Goal: Information Seeking & Learning: Understand process/instructions

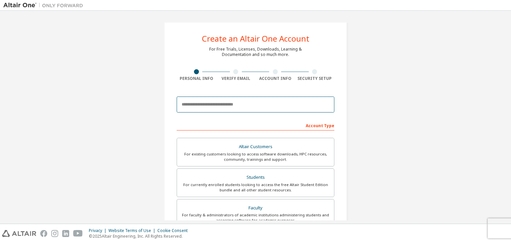
click at [228, 106] on input "email" at bounding box center [255, 104] width 158 height 16
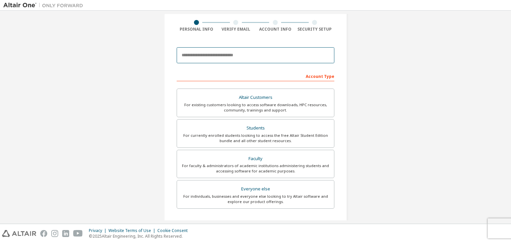
scroll to position [66, 0]
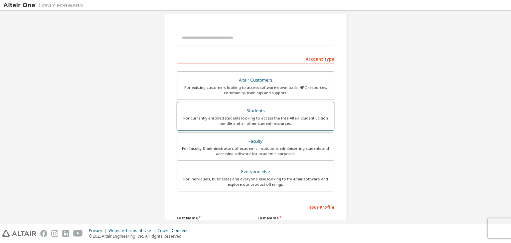
click at [249, 111] on div "Students" at bounding box center [255, 110] width 149 height 9
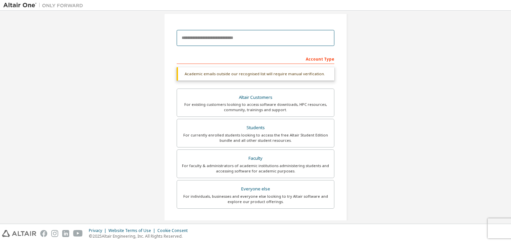
click at [217, 37] on input "email" at bounding box center [255, 38] width 158 height 16
type input "**********"
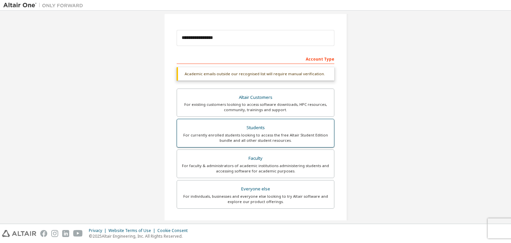
click at [292, 131] on div "Students" at bounding box center [255, 127] width 149 height 9
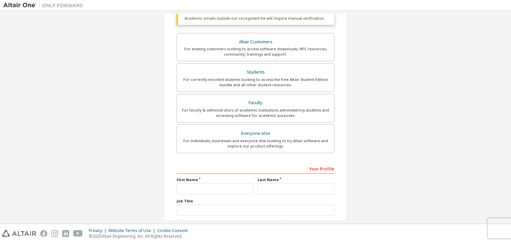
scroll to position [162, 0]
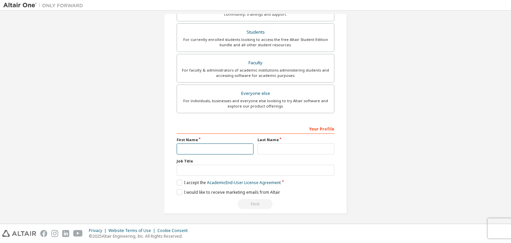
drag, startPoint x: 223, startPoint y: 151, endPoint x: 158, endPoint y: 111, distance: 76.4
click at [158, 111] on div "**********" at bounding box center [255, 36] width 199 height 369
type input "****"
click at [276, 149] on input "text" at bounding box center [295, 148] width 77 height 11
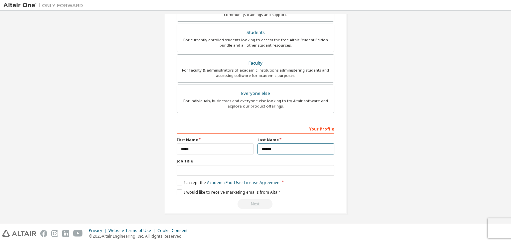
type input "******"
click at [250, 166] on input "text" at bounding box center [255, 170] width 158 height 11
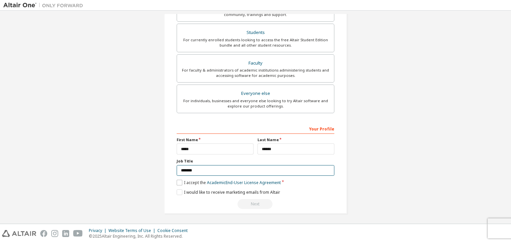
type input "*******"
click at [181, 180] on label "I accept the Academic End-User License Agreement" at bounding box center [228, 182] width 104 height 6
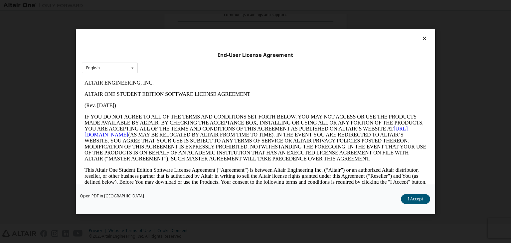
scroll to position [0, 0]
click at [422, 198] on button "I Accept" at bounding box center [415, 199] width 29 height 10
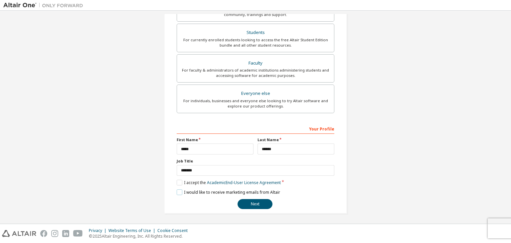
drag, startPoint x: 179, startPoint y: 190, endPoint x: 185, endPoint y: 190, distance: 6.3
click at [180, 191] on label "I would like to receive marketing emails from Altair" at bounding box center [227, 192] width 103 height 6
click at [258, 205] on button "Next" at bounding box center [254, 204] width 35 height 10
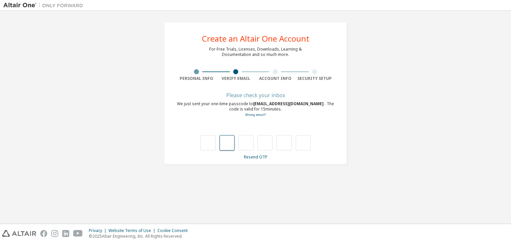
click at [228, 144] on input "text" at bounding box center [226, 142] width 15 height 15
click at [243, 141] on input "text" at bounding box center [245, 142] width 15 height 15
click at [267, 138] on input "text" at bounding box center [264, 142] width 15 height 15
click at [286, 141] on input "text" at bounding box center [283, 142] width 15 height 15
click at [303, 139] on input "text" at bounding box center [302, 142] width 15 height 15
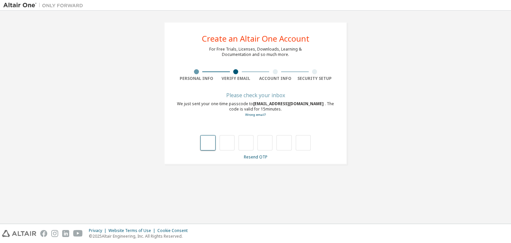
click at [211, 145] on input "text" at bounding box center [207, 142] width 15 height 15
click at [258, 159] on link "Resend OTP" at bounding box center [256, 157] width 24 height 6
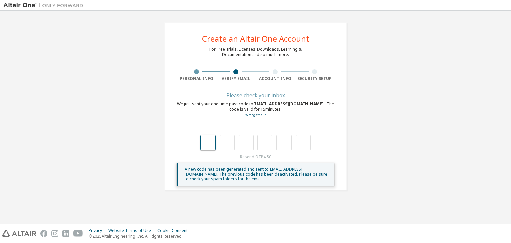
click at [206, 144] on input "text" at bounding box center [207, 142] width 15 height 15
click at [226, 144] on input "text" at bounding box center [226, 142] width 15 height 15
click at [240, 143] on input "text" at bounding box center [245, 142] width 15 height 15
click at [270, 140] on input "text" at bounding box center [264, 142] width 15 height 15
click at [300, 146] on input "text" at bounding box center [302, 142] width 15 height 15
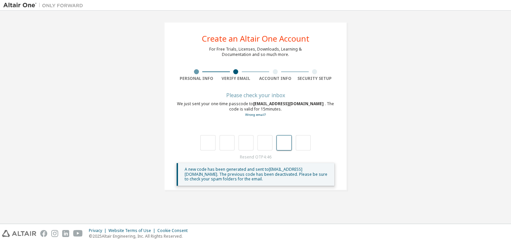
click at [284, 143] on input "text" at bounding box center [283, 142] width 15 height 15
click at [261, 146] on input "text" at bounding box center [264, 142] width 15 height 15
click at [243, 149] on input "text" at bounding box center [245, 142] width 15 height 15
click at [226, 146] on input "text" at bounding box center [226, 142] width 15 height 15
click at [214, 150] on input "text" at bounding box center [207, 142] width 15 height 15
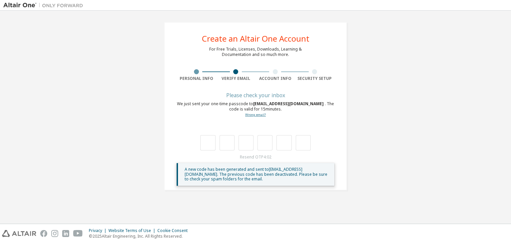
click at [254, 116] on link "Wrong email?" at bounding box center [255, 114] width 21 height 4
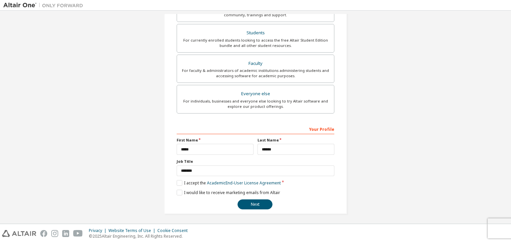
scroll to position [145, 0]
click at [260, 199] on button "Next" at bounding box center [254, 204] width 35 height 10
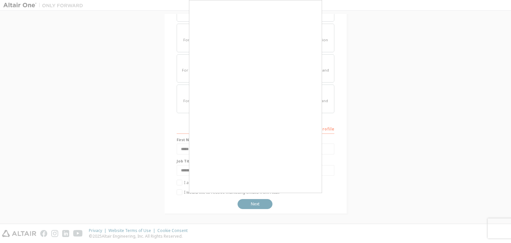
click at [260, 200] on div at bounding box center [255, 121] width 511 height 243
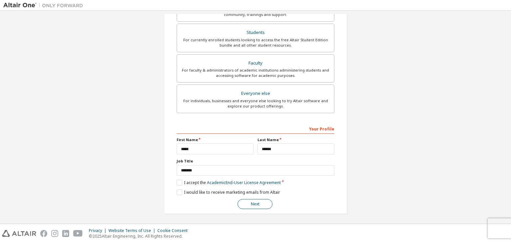
click at [254, 199] on button "Next" at bounding box center [254, 204] width 35 height 10
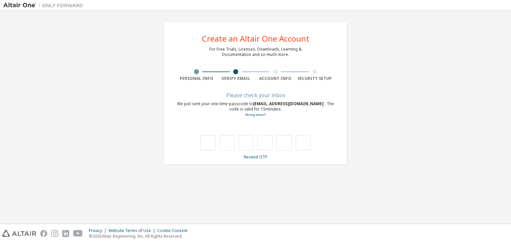
click at [282, 105] on span "phucnh@ut.edu.vn" at bounding box center [288, 104] width 71 height 6
click at [259, 112] on div "We just sent your one-time passcode to phucnh@ut.edu.vn . The code is valid for…" at bounding box center [255, 109] width 158 height 16
click at [262, 115] on link "Wrong email?" at bounding box center [255, 114] width 21 height 4
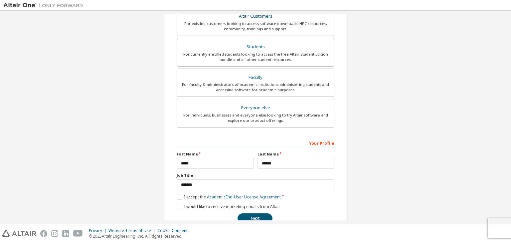
scroll to position [133, 0]
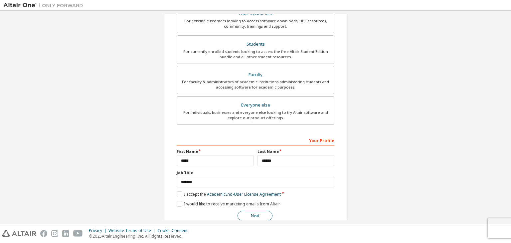
click at [263, 210] on button "Next" at bounding box center [254, 215] width 35 height 10
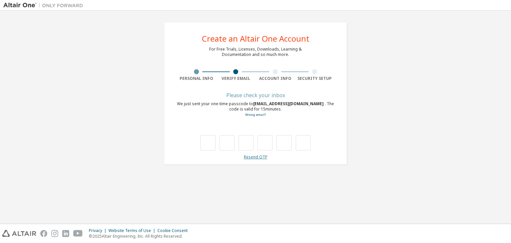
click at [259, 157] on link "Resend OTP" at bounding box center [256, 157] width 24 height 6
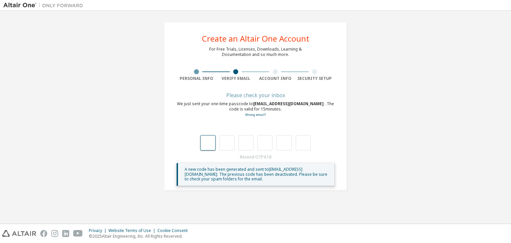
click at [209, 140] on input "text" at bounding box center [207, 142] width 15 height 15
type input "*"
click at [222, 139] on input "*" at bounding box center [226, 142] width 15 height 15
type input "*"
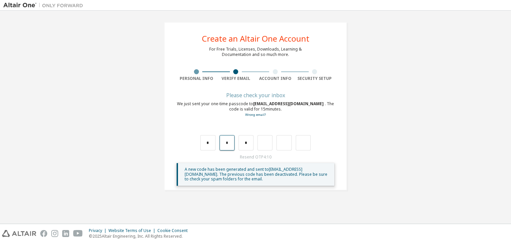
click at [223, 140] on input "*" at bounding box center [226, 142] width 15 height 15
click at [222, 141] on input "*" at bounding box center [226, 142] width 15 height 15
click at [227, 140] on input "*" at bounding box center [226, 142] width 15 height 15
type input "*"
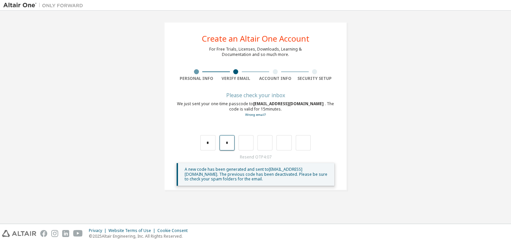
click at [224, 142] on input "*" at bounding box center [226, 142] width 15 height 15
type input "*"
click at [238, 142] on input "*" at bounding box center [245, 142] width 15 height 15
type input "*"
click at [249, 145] on input "*" at bounding box center [245, 142] width 15 height 15
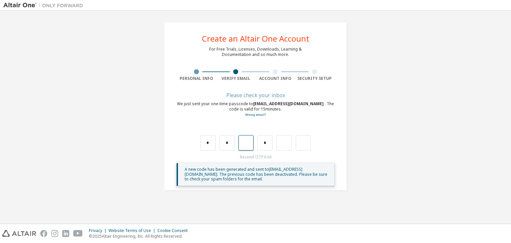
type input "*"
click at [250, 146] on input "*" at bounding box center [245, 142] width 15 height 15
type input "*"
click at [250, 146] on input "*" at bounding box center [245, 142] width 15 height 15
type input "*"
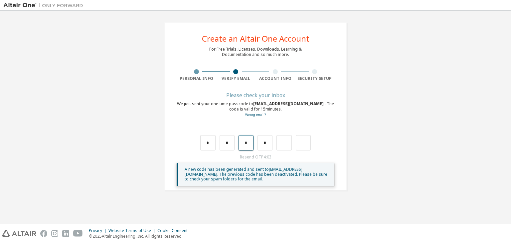
click at [249, 146] on input "*" at bounding box center [245, 142] width 15 height 15
click at [244, 143] on input "*" at bounding box center [245, 142] width 15 height 15
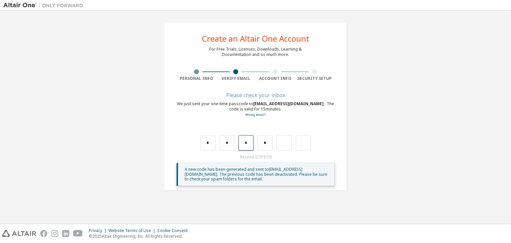
click at [244, 143] on input "*" at bounding box center [245, 142] width 15 height 15
type input "*"
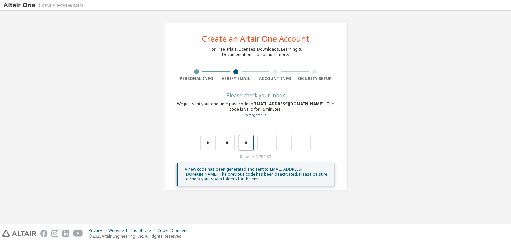
click at [244, 143] on input "*" at bounding box center [245, 142] width 15 height 15
click at [259, 144] on input "text" at bounding box center [264, 142] width 15 height 15
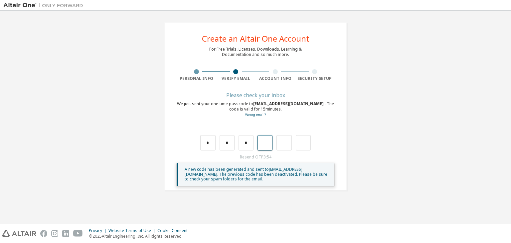
click at [265, 144] on input "text" at bounding box center [264, 142] width 15 height 15
type input "*"
type input "**"
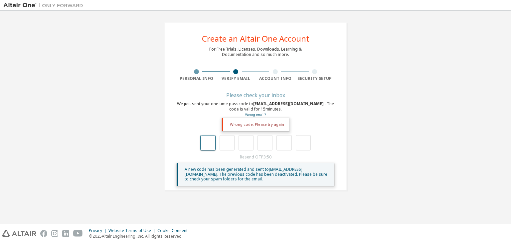
click at [211, 144] on input "text" at bounding box center [207, 142] width 15 height 15
type input "*"
click at [210, 139] on input "*" at bounding box center [207, 142] width 15 height 15
click at [210, 142] on input "*" at bounding box center [207, 142] width 15 height 15
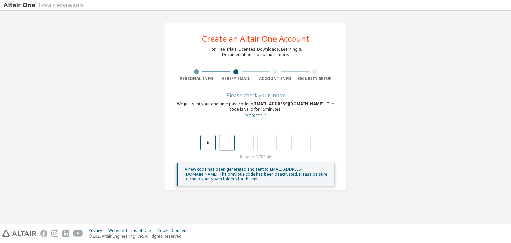
type input "*"
click at [210, 142] on input "*" at bounding box center [207, 142] width 15 height 15
click at [211, 142] on input "*" at bounding box center [207, 142] width 15 height 15
type input "*"
click at [211, 142] on input "*" at bounding box center [207, 142] width 15 height 15
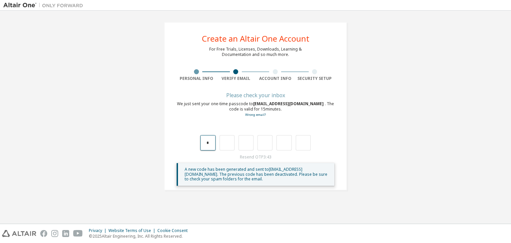
click at [211, 142] on input "*" at bounding box center [207, 142] width 15 height 15
type input "*"
click at [211, 142] on input "*" at bounding box center [207, 142] width 15 height 15
type input "*"
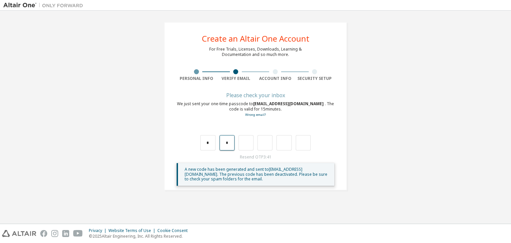
click at [224, 143] on input "*" at bounding box center [226, 142] width 15 height 15
type input "*"
click at [252, 140] on input "*" at bounding box center [245, 142] width 15 height 15
click at [250, 142] on input "*" at bounding box center [245, 142] width 15 height 15
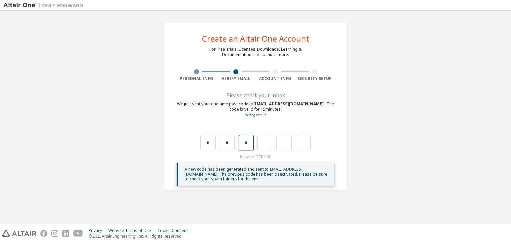
click at [250, 142] on input "*" at bounding box center [245, 142] width 15 height 15
type input "*"
click at [264, 144] on input "*" at bounding box center [264, 142] width 15 height 15
click at [263, 143] on input "*" at bounding box center [264, 142] width 15 height 15
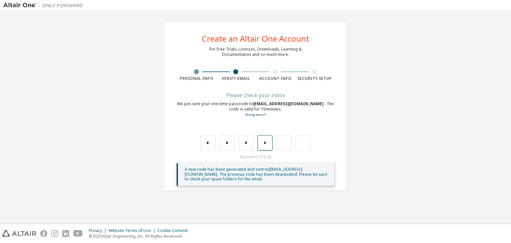
click at [263, 143] on input "*" at bounding box center [264, 142] width 15 height 15
type input "*"
click at [298, 144] on input "text" at bounding box center [302, 142] width 15 height 15
type input "*"
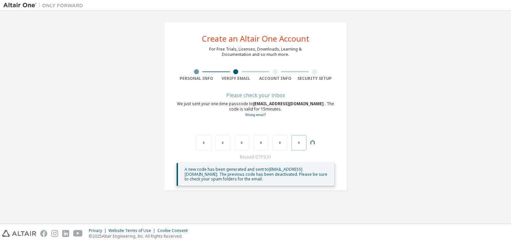
click at [302, 143] on div "*" at bounding box center [298, 142] width 15 height 15
click at [269, 126] on div "Wrong code. Please try again" at bounding box center [255, 124] width 67 height 13
click at [247, 124] on div "Wrong code. Please try again" at bounding box center [255, 124] width 67 height 13
click at [272, 124] on div "Wrong code. Please try again" at bounding box center [255, 124] width 67 height 13
drag, startPoint x: 232, startPoint y: 135, endPoint x: 266, endPoint y: 128, distance: 34.7
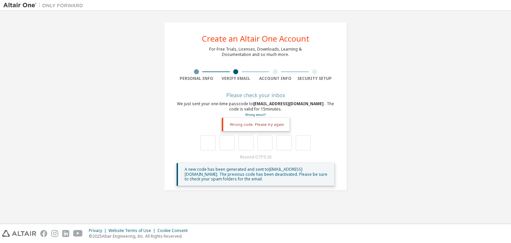
click at [248, 131] on div "Wrong code. Please try again" at bounding box center [255, 135] width 158 height 29
click at [274, 126] on div "Wrong code. Please try again" at bounding box center [255, 124] width 67 height 13
click at [233, 125] on div "Wrong code. Please try again" at bounding box center [255, 124] width 67 height 13
drag, startPoint x: 234, startPoint y: 125, endPoint x: 285, endPoint y: 125, distance: 50.9
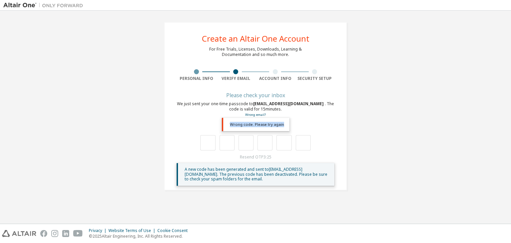
click at [278, 127] on div "Wrong code. Please try again" at bounding box center [255, 124] width 67 height 13
click at [301, 115] on div "We just sent your one-time passcode to phucnh@ut.edu.vn . The code is valid for…" at bounding box center [255, 109] width 158 height 16
click at [257, 113] on link "Wrong email?" at bounding box center [255, 114] width 21 height 4
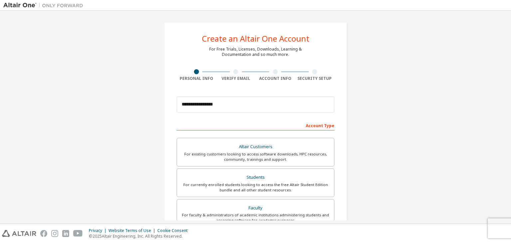
scroll to position [145, 0]
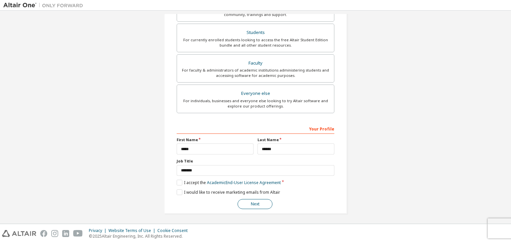
click at [252, 199] on button "Next" at bounding box center [254, 204] width 35 height 10
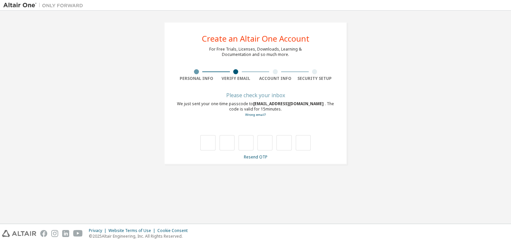
scroll to position [0, 0]
drag, startPoint x: 482, startPoint y: 1, endPoint x: 374, endPoint y: 25, distance: 110.2
click at [374, 25] on div "**********" at bounding box center [255, 93] width 504 height 158
click at [251, 113] on link "Wrong email?" at bounding box center [255, 114] width 21 height 4
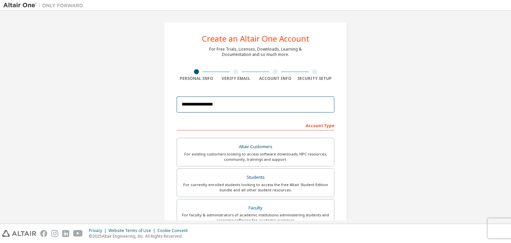
click at [196, 104] on input "**********" at bounding box center [255, 104] width 158 height 16
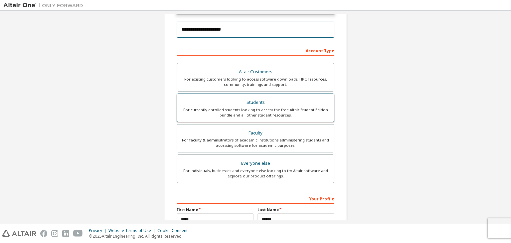
scroll to position [166, 0]
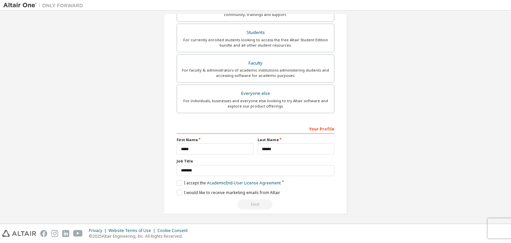
type input "**********"
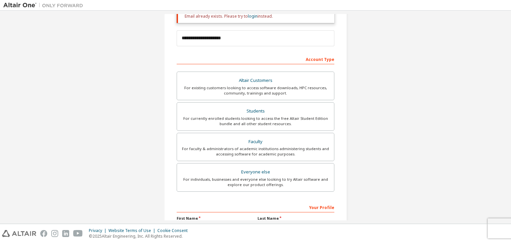
click at [258, 222] on input "******" at bounding box center [295, 227] width 77 height 11
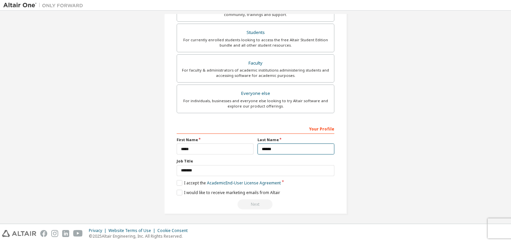
scroll to position [0, 0]
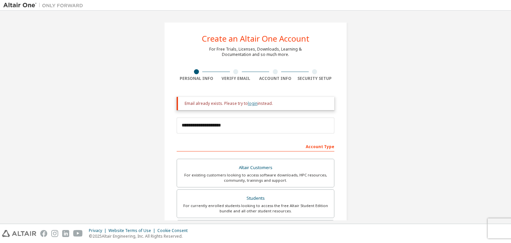
click at [250, 103] on link "login" at bounding box center [253, 103] width 10 height 6
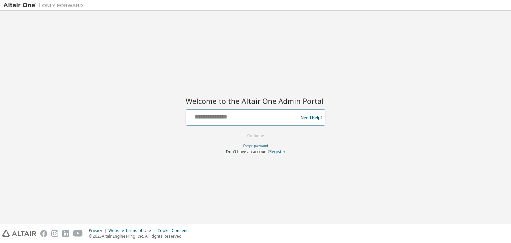
click at [221, 116] on input "text" at bounding box center [242, 116] width 109 height 10
click at [213, 111] on input "**********" at bounding box center [242, 116] width 109 height 10
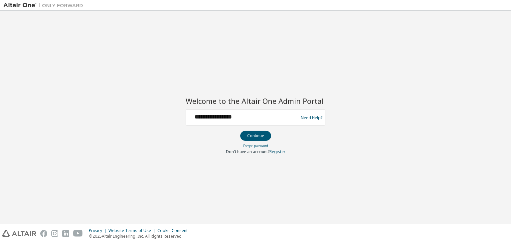
click at [221, 120] on div "**********" at bounding box center [242, 117] width 109 height 13
click at [219, 116] on input "**********" at bounding box center [242, 116] width 109 height 10
click at [289, 112] on input "**********" at bounding box center [242, 116] width 109 height 10
drag, startPoint x: 272, startPoint y: 117, endPoint x: 255, endPoint y: 118, distance: 17.0
click at [267, 120] on input "**********" at bounding box center [242, 116] width 109 height 10
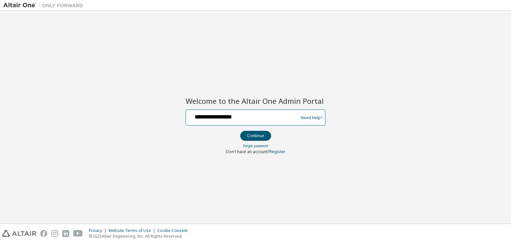
click at [213, 116] on input "**********" at bounding box center [242, 116] width 109 height 10
click at [198, 116] on input "**********" at bounding box center [242, 116] width 109 height 10
type input "**********"
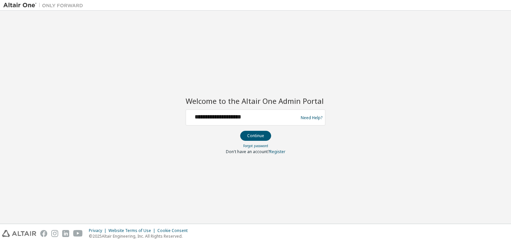
click at [73, 159] on div "**********" at bounding box center [255, 117] width 504 height 206
click at [259, 116] on input "**********" at bounding box center [242, 116] width 109 height 10
click at [258, 116] on input "**********" at bounding box center [242, 116] width 109 height 10
click at [251, 137] on button "Continue" at bounding box center [255, 136] width 31 height 10
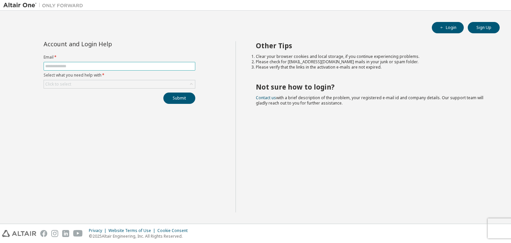
click at [114, 66] on input "text" at bounding box center [119, 65] width 148 height 5
type input "**********"
click at [109, 68] on input "**********" at bounding box center [119, 65] width 148 height 5
drag, startPoint x: 122, startPoint y: 65, endPoint x: 9, endPoint y: 81, distance: 114.1
click at [9, 81] on div "**********" at bounding box center [119, 126] width 232 height 171
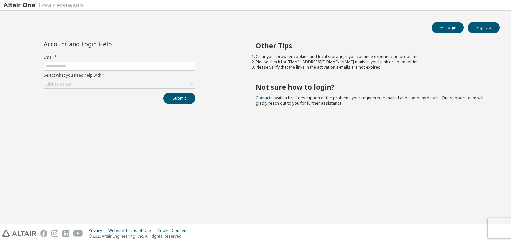
click at [4, 80] on div "Account and Login Help Email * Select what you need help with * Click to select…" at bounding box center [119, 126] width 232 height 171
click at [51, 64] on input "text" at bounding box center [119, 65] width 148 height 5
type input "**********"
click at [89, 84] on div "Click to select" at bounding box center [119, 84] width 151 height 8
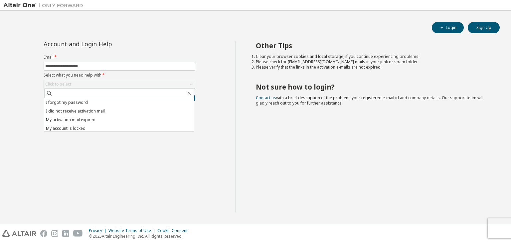
click at [87, 102] on li "I forgot my password" at bounding box center [119, 102] width 150 height 9
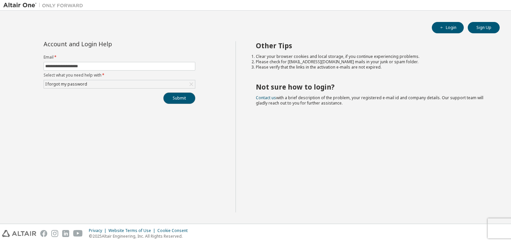
click at [173, 95] on button "Submit" at bounding box center [179, 97] width 32 height 11
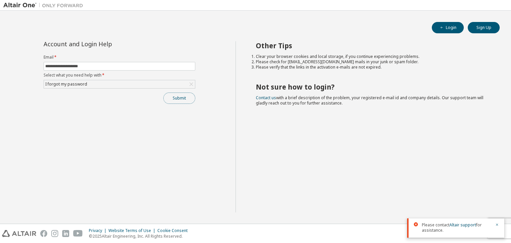
click at [183, 100] on button "Submit" at bounding box center [179, 97] width 32 height 11
click at [181, 99] on div "Submit" at bounding box center [120, 97] width 152 height 11
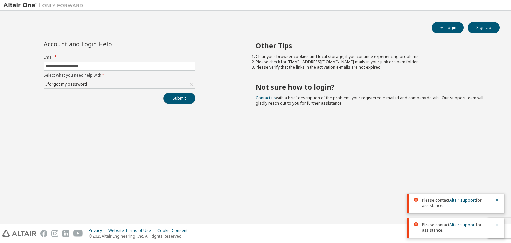
click at [181, 100] on button "Submit" at bounding box center [179, 97] width 32 height 11
click at [181, 100] on div "Submit" at bounding box center [120, 97] width 152 height 11
click at [489, 29] on button "Sign Up" at bounding box center [483, 27] width 32 height 11
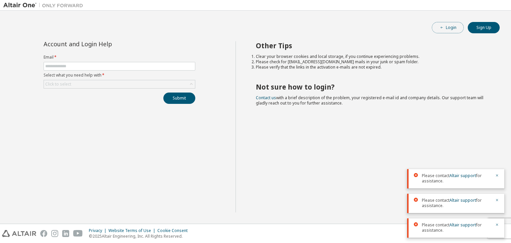
click at [455, 30] on button "Login" at bounding box center [447, 27] width 32 height 11
